Goal: Obtain resource: Download file/media

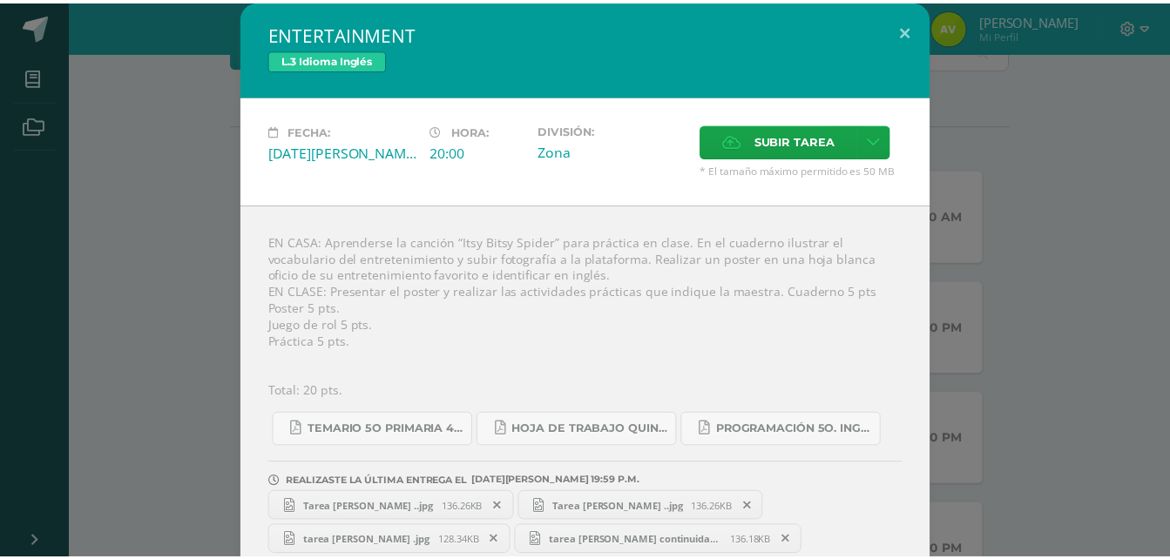
scroll to position [25, 0]
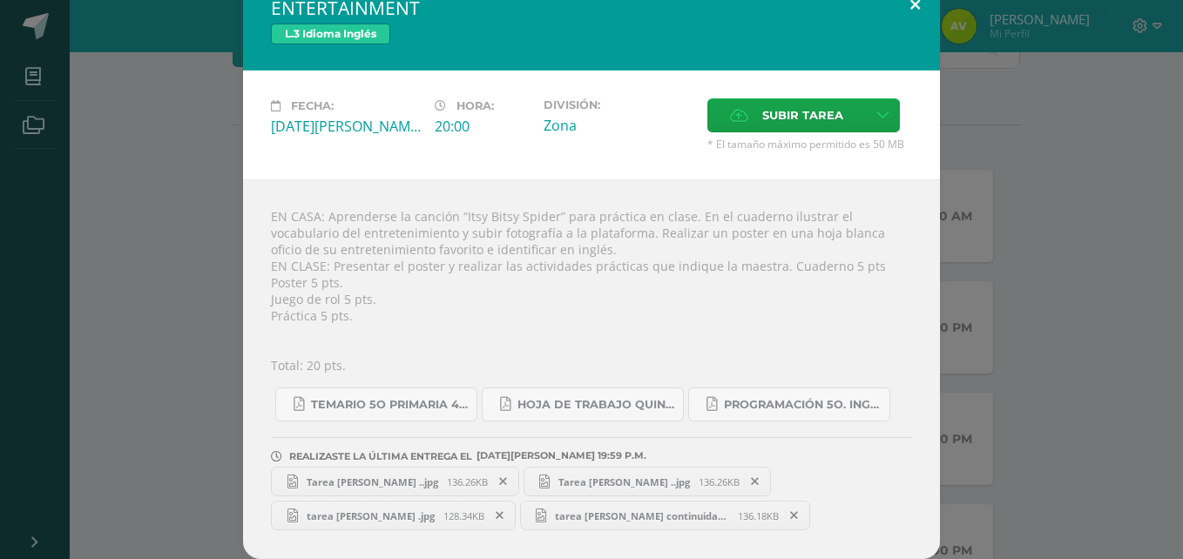
click at [907, 1] on button at bounding box center [916, 4] width 50 height 59
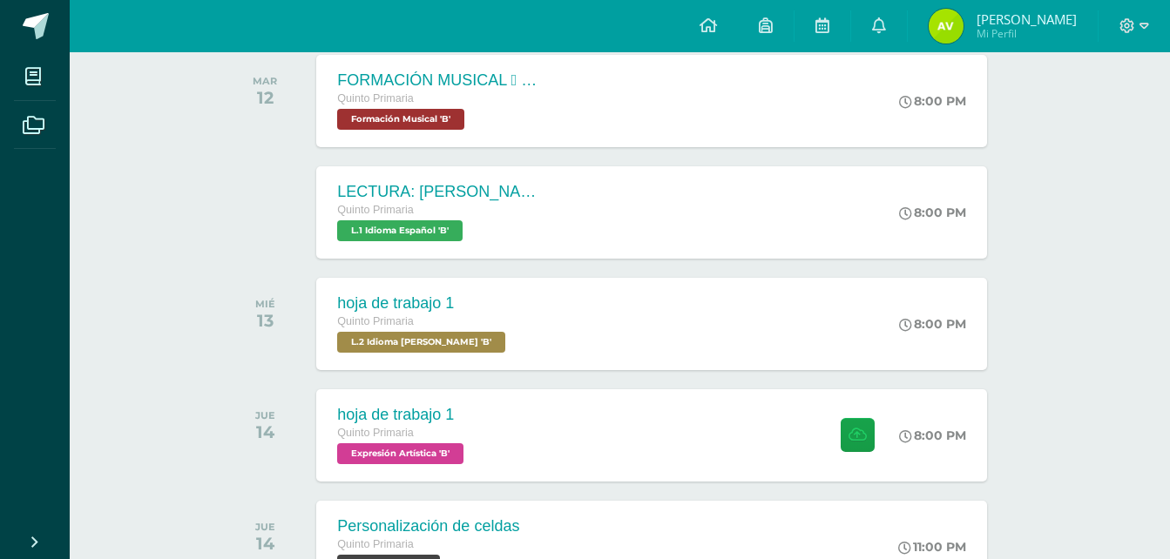
scroll to position [523, 0]
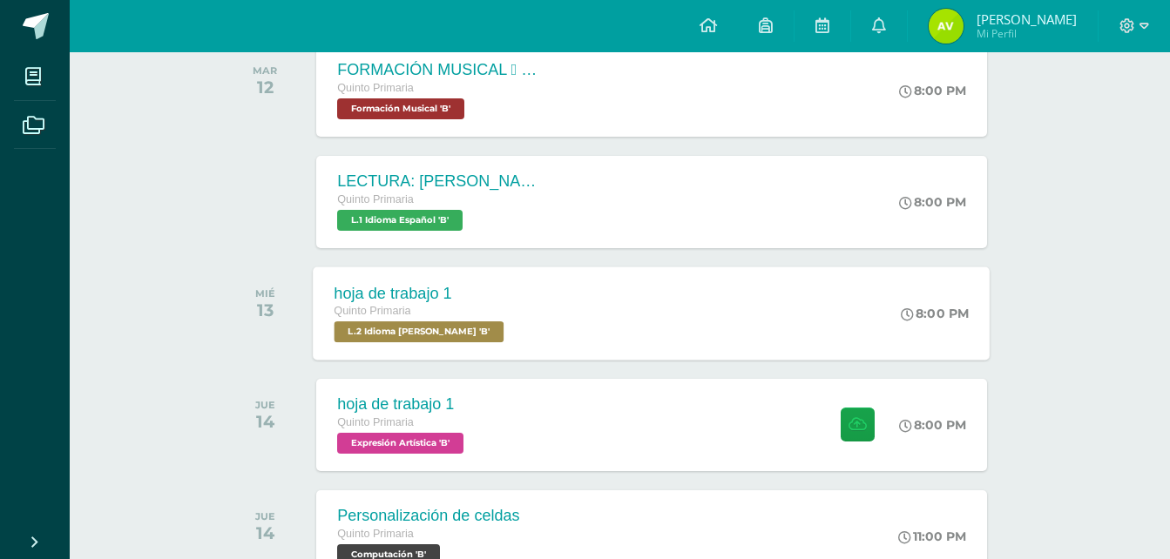
click at [419, 333] on span "L.2 Idioma Maya Kaqchikel 'B'" at bounding box center [420, 332] width 170 height 21
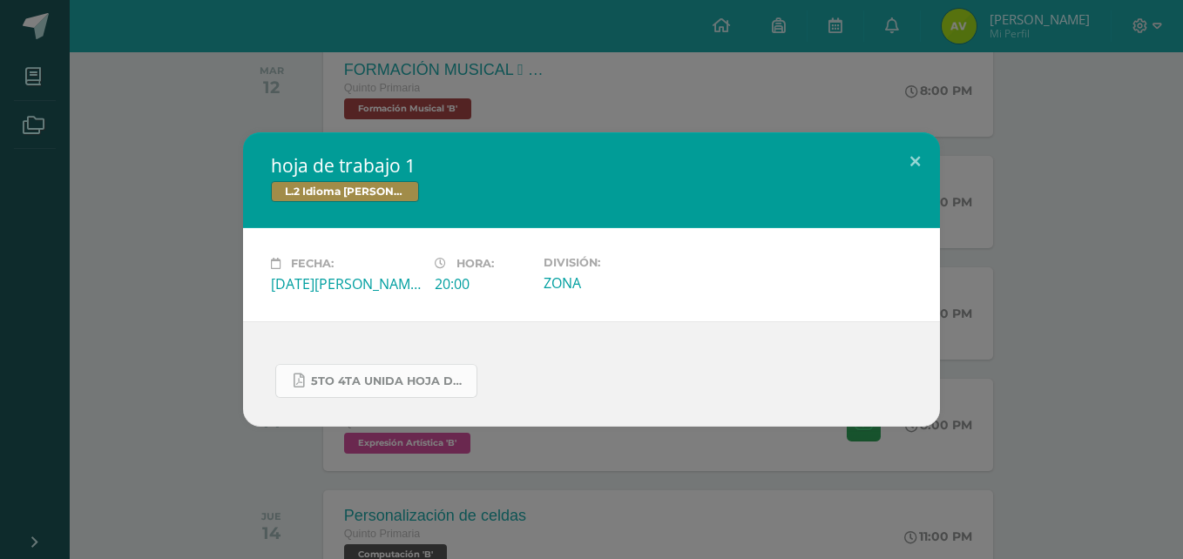
click at [422, 390] on link "5to 4ta unida hoja de trabajo kaqchikel.pdf" at bounding box center [376, 381] width 202 height 34
click at [915, 162] on button at bounding box center [916, 161] width 50 height 59
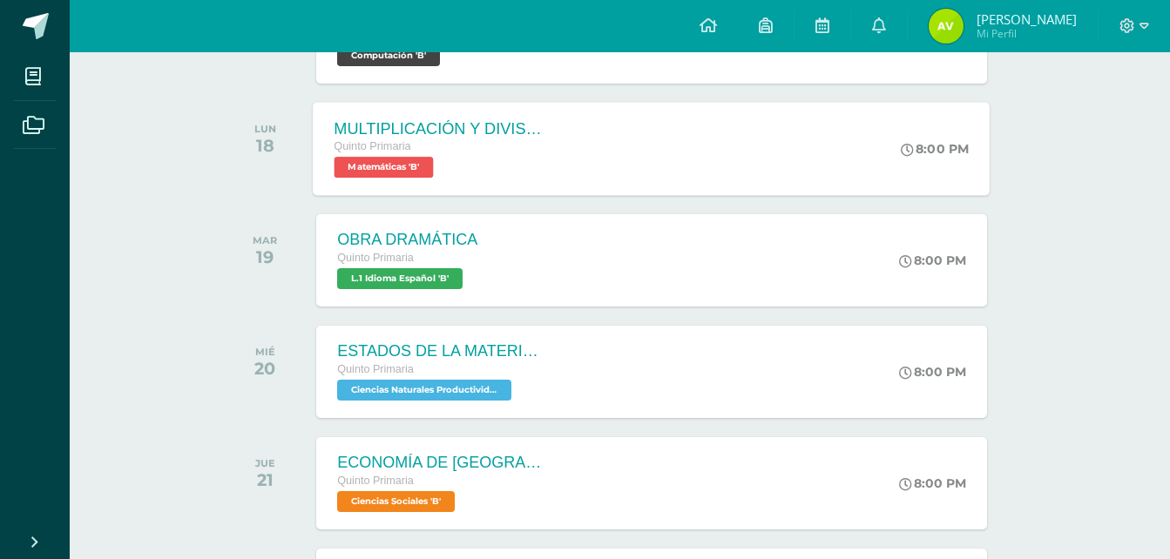
scroll to position [1046, 0]
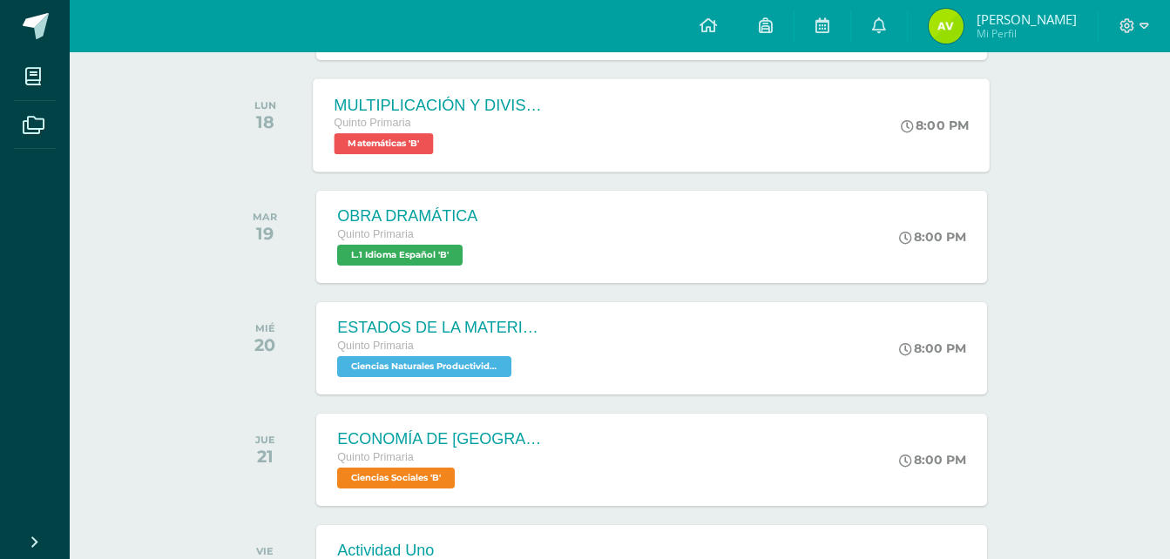
click at [495, 354] on div "Quinto Primaria" at bounding box center [441, 346] width 209 height 19
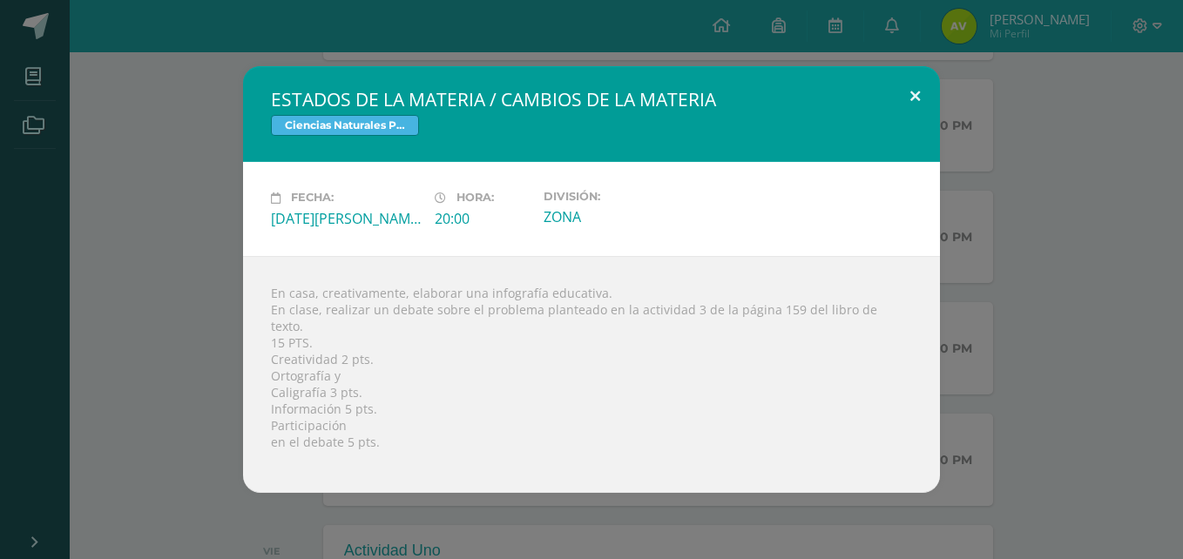
click at [903, 101] on button at bounding box center [916, 95] width 50 height 59
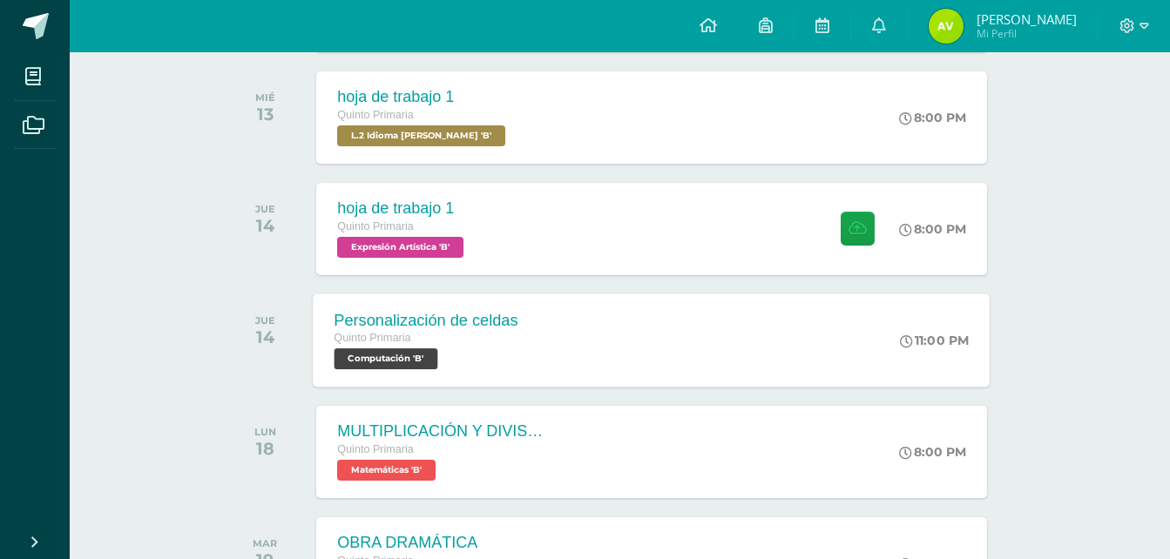
scroll to position [610, 0]
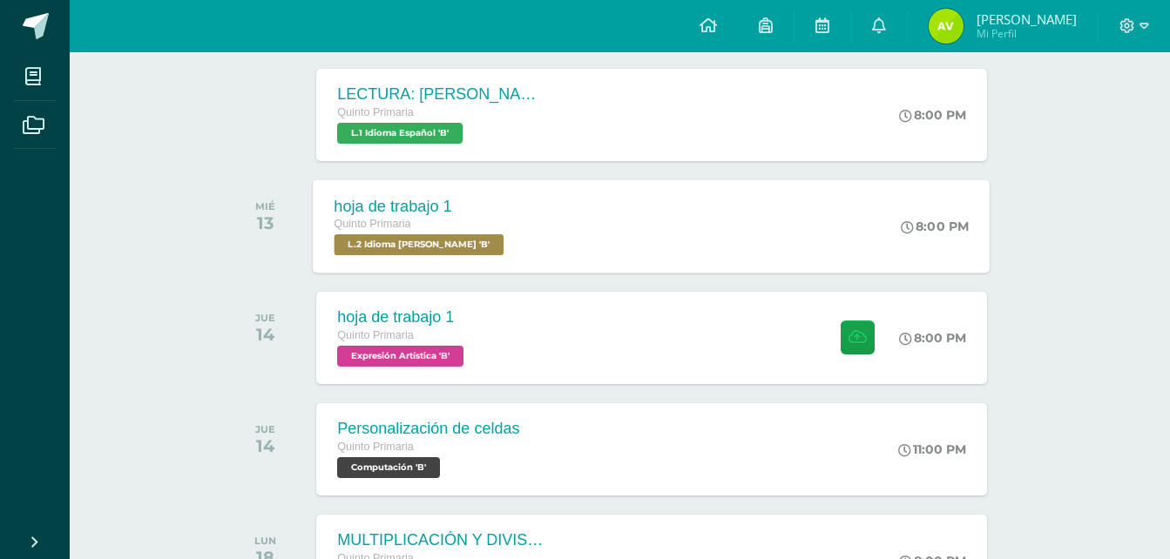
click at [430, 207] on div "hoja de trabajo 1" at bounding box center [422, 206] width 174 height 18
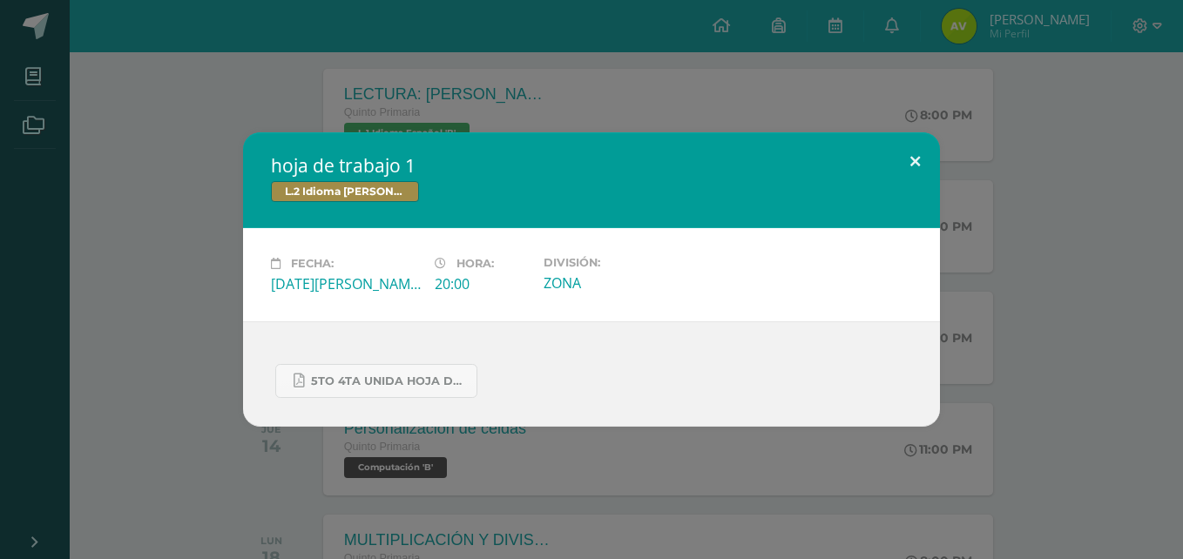
click at [921, 155] on button at bounding box center [916, 161] width 50 height 59
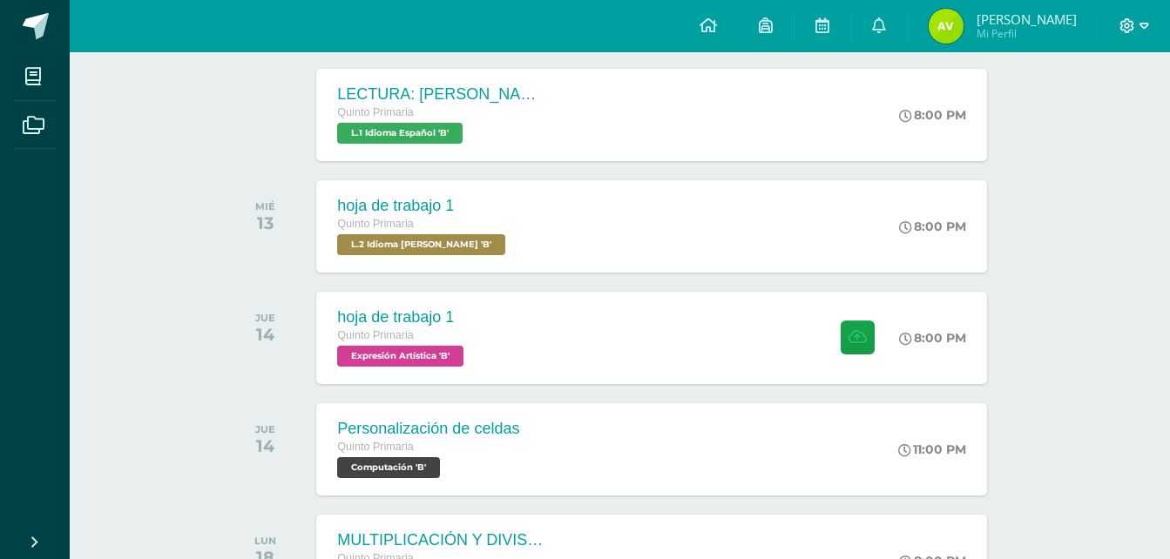
click at [1148, 23] on icon at bounding box center [1145, 26] width 10 height 16
click at [1101, 126] on span "Cerrar sesión" at bounding box center [1089, 119] width 78 height 17
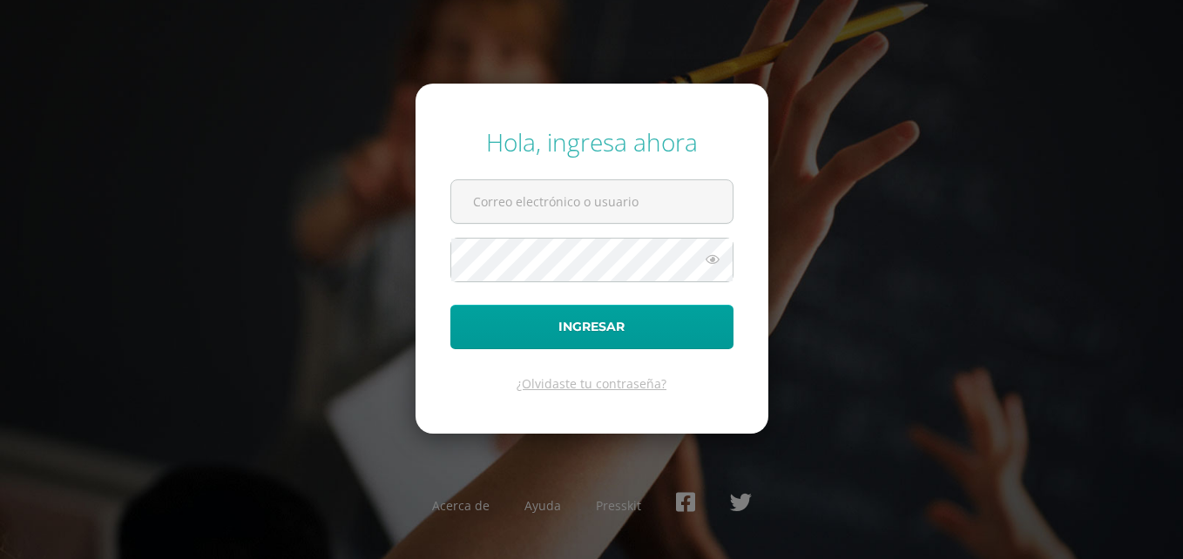
click at [668, 165] on form "Hola, ingresa ahora Ingresar ¿Olvidaste tu contraseña?" at bounding box center [592, 259] width 353 height 350
click at [660, 172] on form "Hola, ingresa ahora Ingresar ¿Olvidaste tu contraseña?" at bounding box center [592, 259] width 353 height 350
drag, startPoint x: 651, startPoint y: 200, endPoint x: 641, endPoint y: 214, distance: 16.9
click at [651, 200] on input "text" at bounding box center [591, 201] width 281 height 43
type input "820@laestrella.edu.gt"
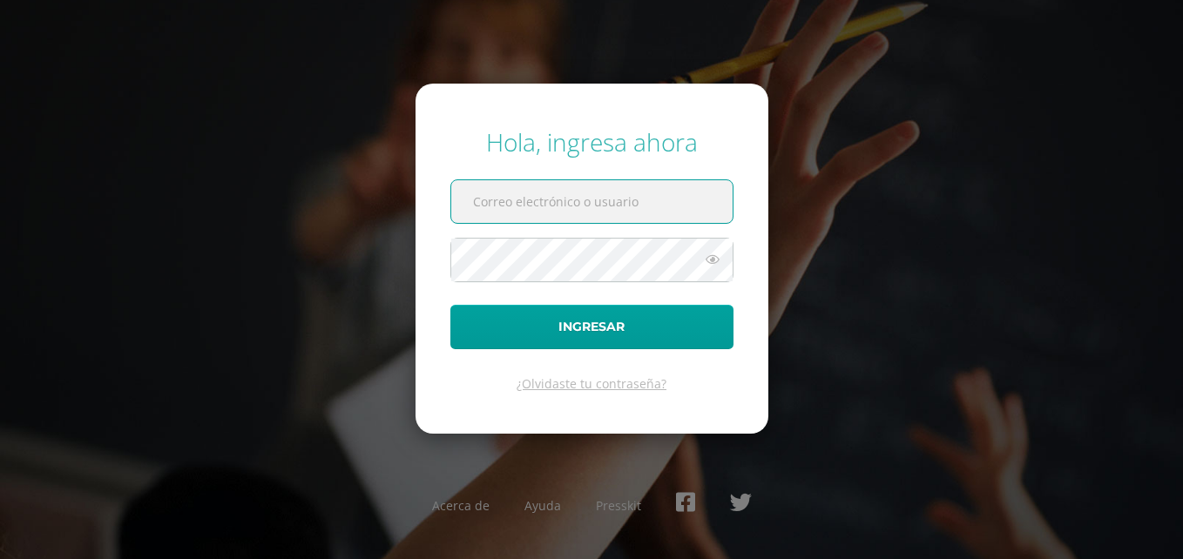
click at [633, 202] on input "text" at bounding box center [591, 201] width 281 height 43
type input "[EMAIL_ADDRESS][DOMAIN_NAME]"
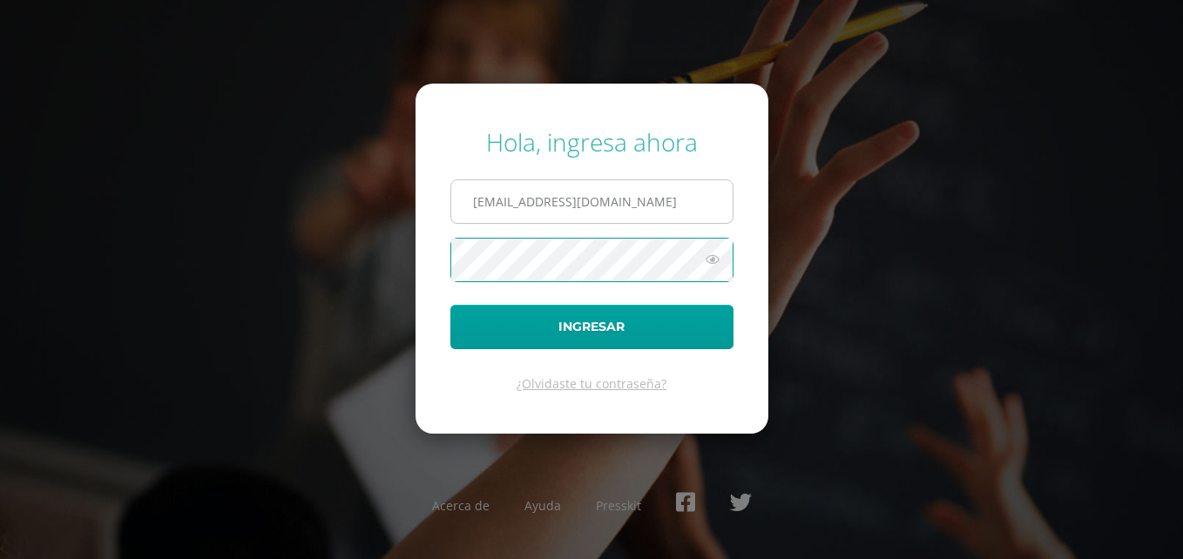
click at [450, 305] on button "Ingresar" at bounding box center [591, 327] width 283 height 44
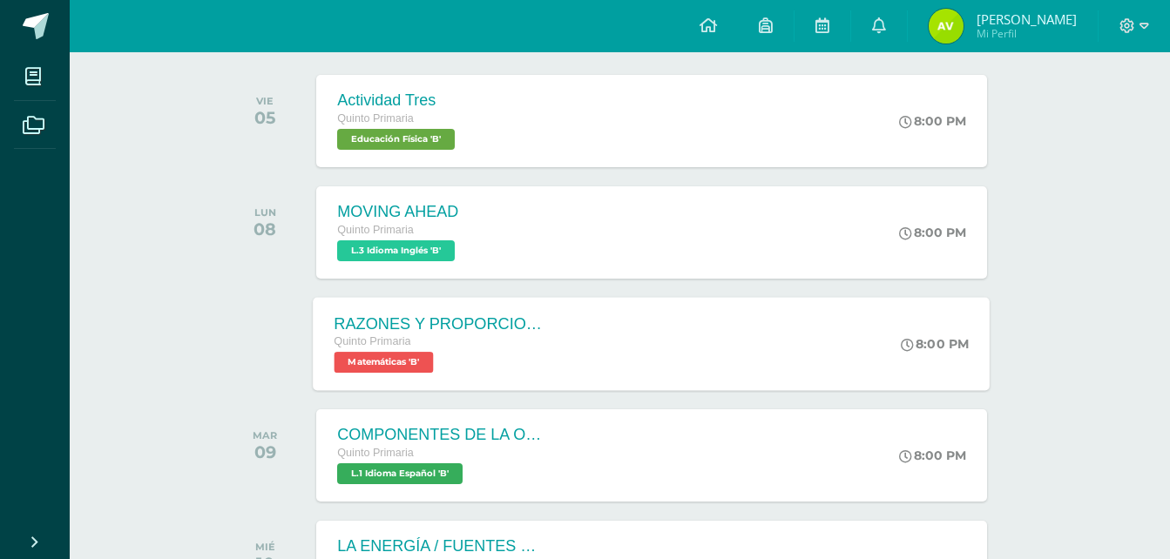
scroll to position [2462, 0]
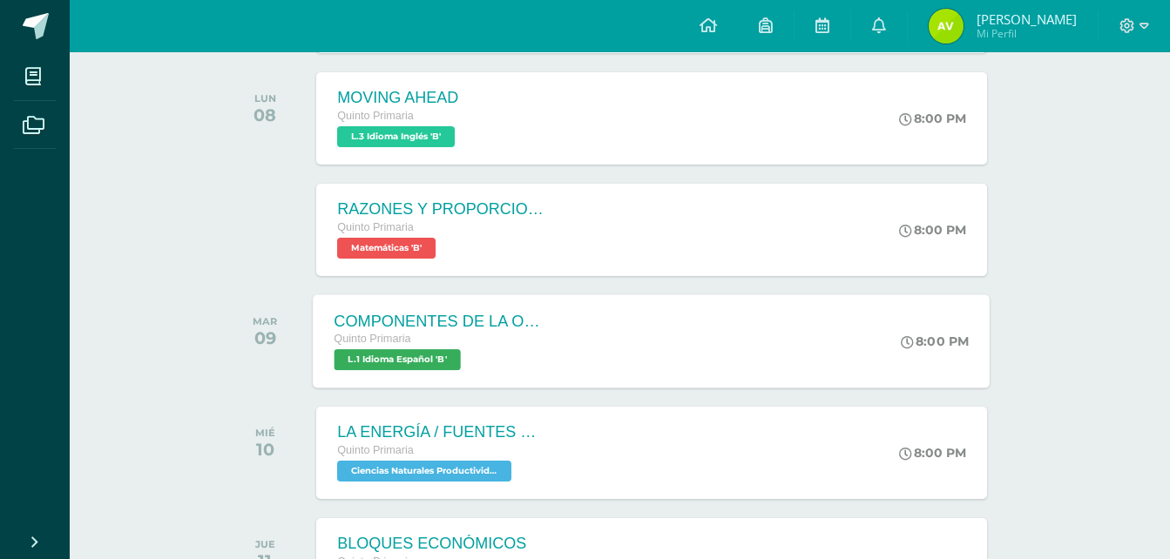
drag, startPoint x: 443, startPoint y: 240, endPoint x: 381, endPoint y: 314, distance: 96.5
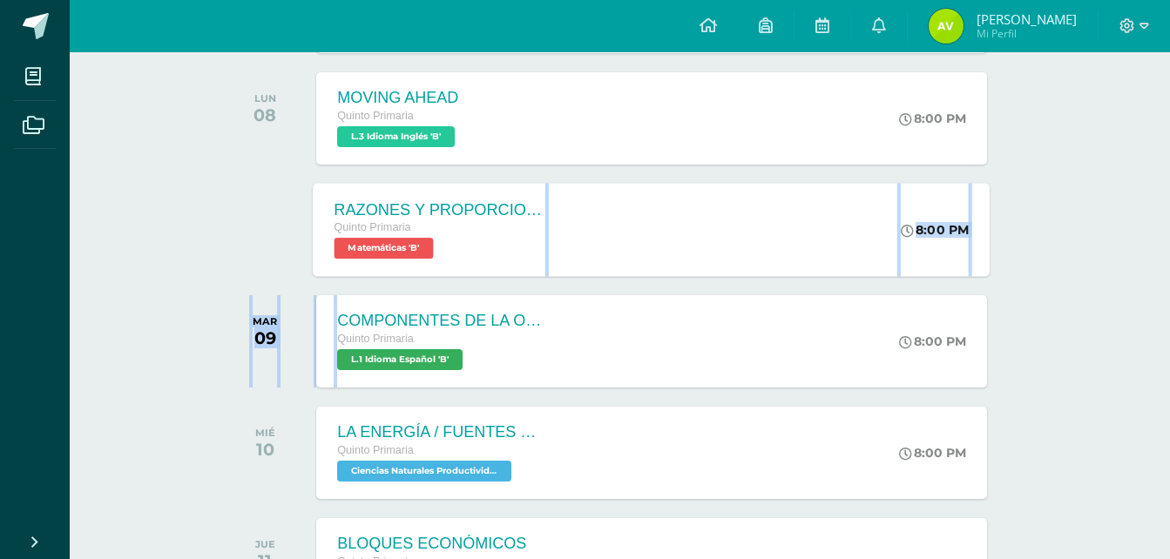
drag, startPoint x: 381, startPoint y: 314, endPoint x: 381, endPoint y: 254, distance: 59.3
click at [381, 254] on span "Matemáticas 'B'" at bounding box center [384, 248] width 99 height 21
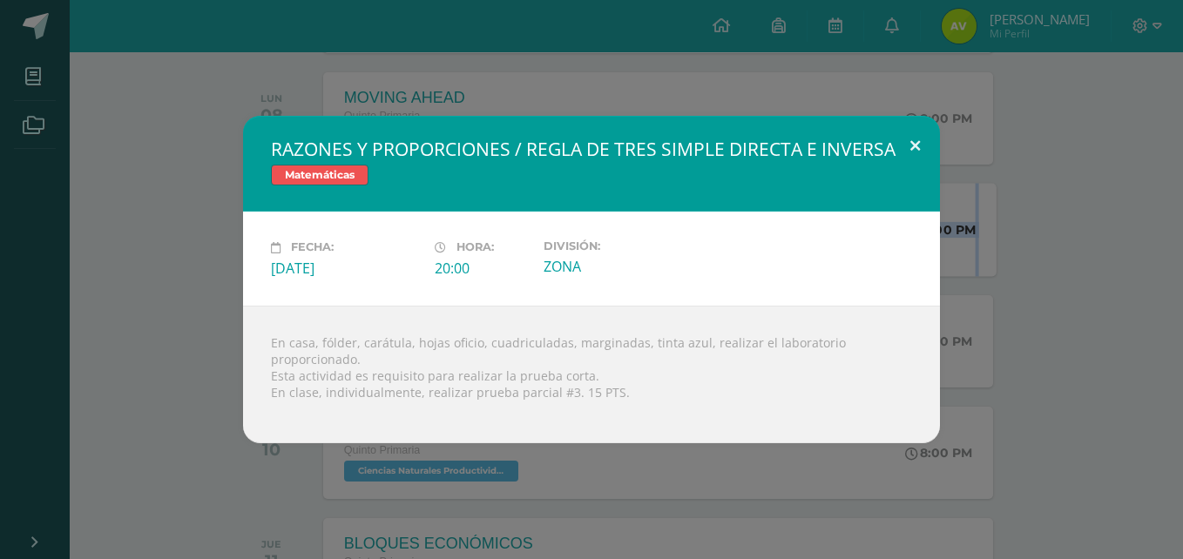
click at [912, 141] on button at bounding box center [916, 145] width 50 height 59
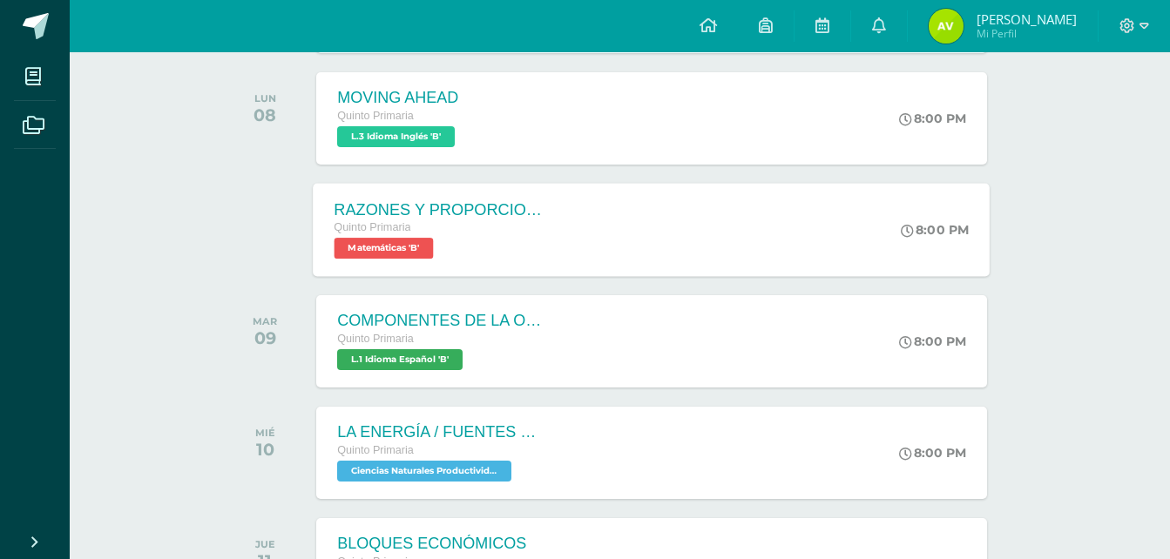
click at [69, 401] on ul "Mis cursos Archivos" at bounding box center [35, 287] width 70 height 470
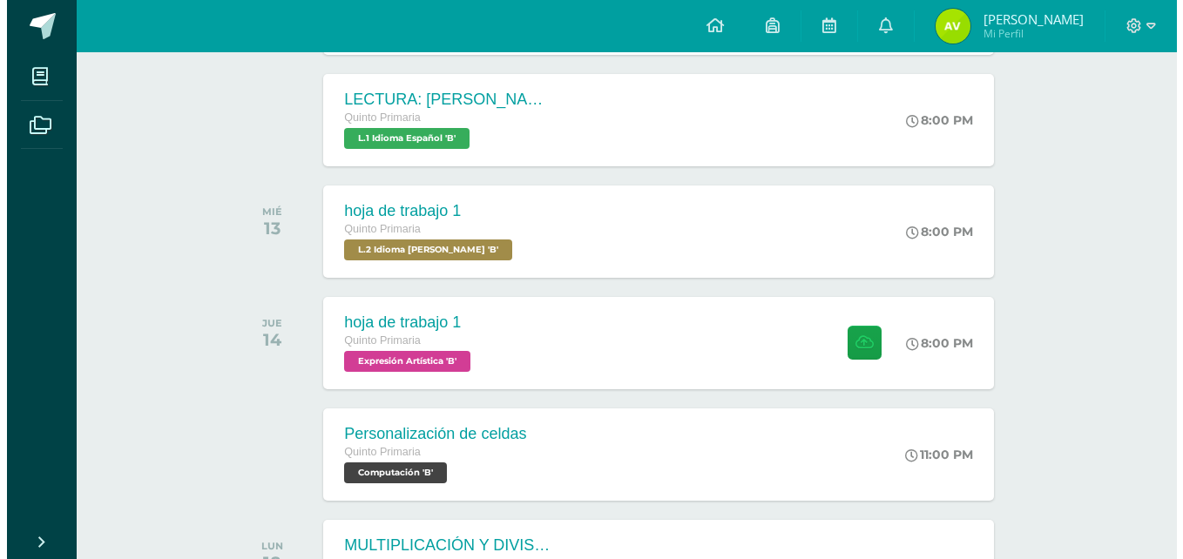
scroll to position [354, 0]
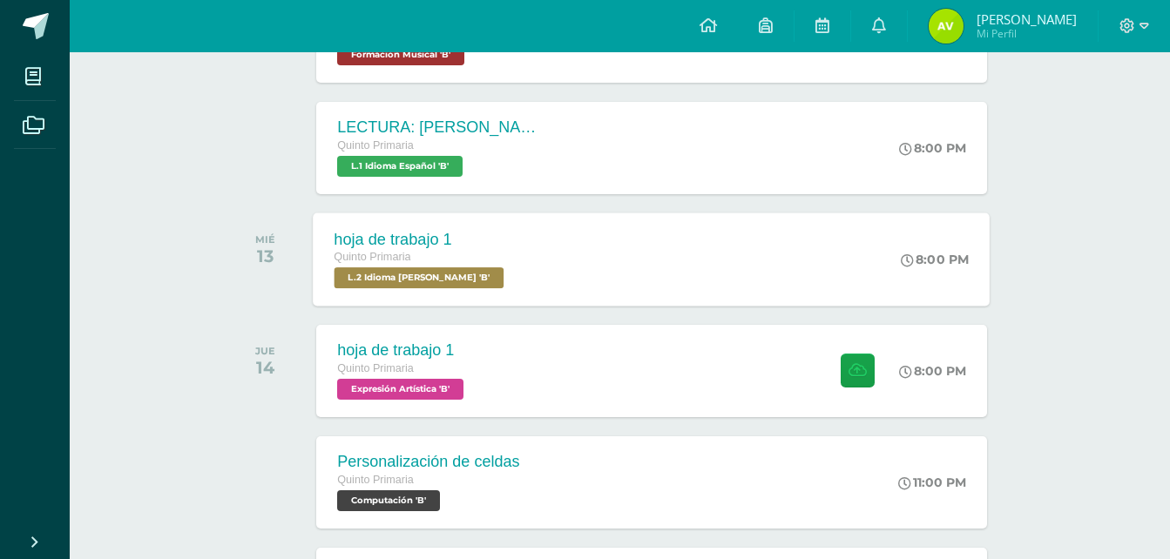
click at [369, 277] on span "L.2 Idioma Maya Kaqchikel 'B'" at bounding box center [420, 278] width 170 height 21
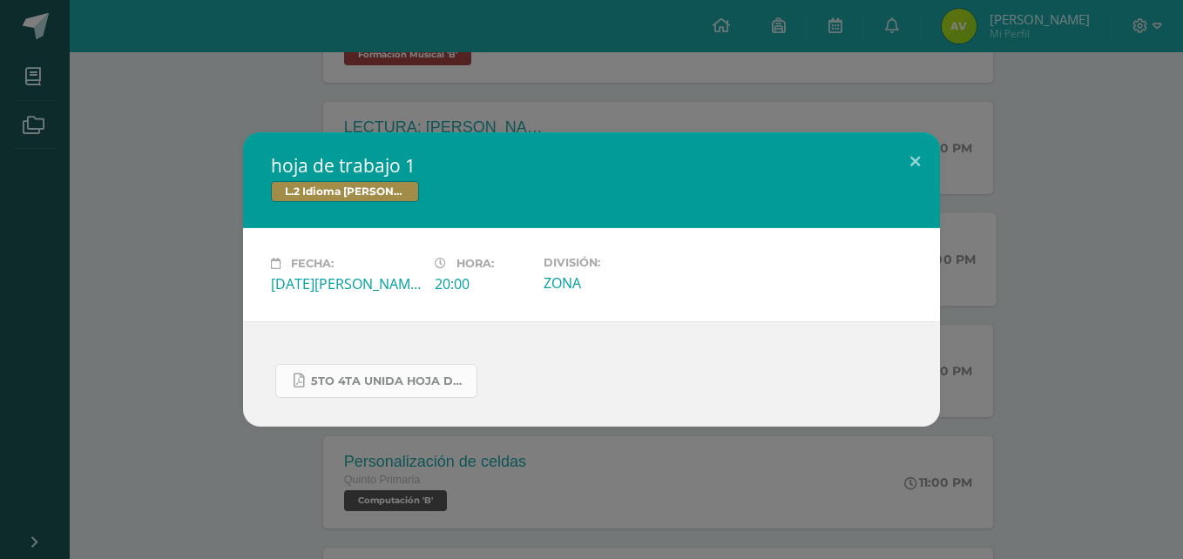
click at [406, 389] on link "5to 4ta unida hoja de trabajo kaqchikel.pdf" at bounding box center [376, 381] width 202 height 34
